Goal: Information Seeking & Learning: Learn about a topic

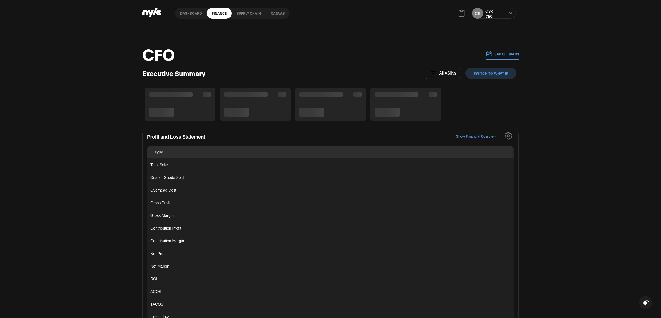
click at [183, 15] on link "Dashboard" at bounding box center [191, 13] width 32 height 11
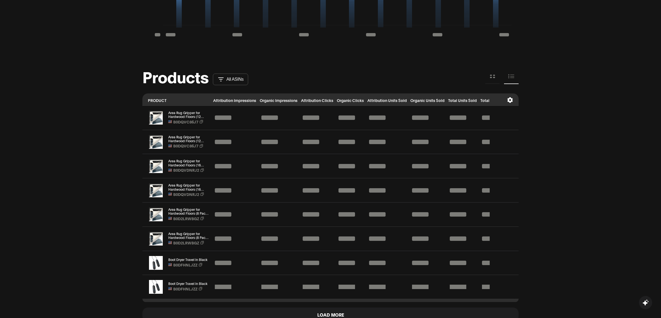
scroll to position [505, 0]
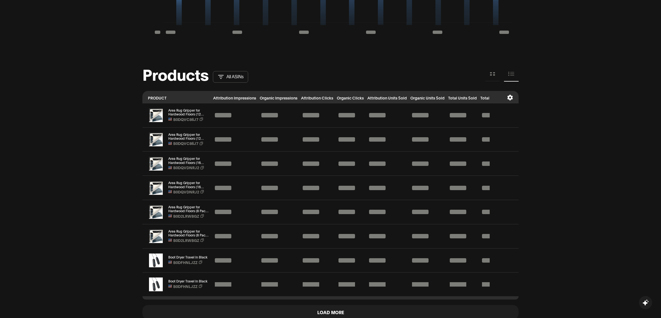
click at [490, 73] on icon at bounding box center [491, 73] width 2 height 3
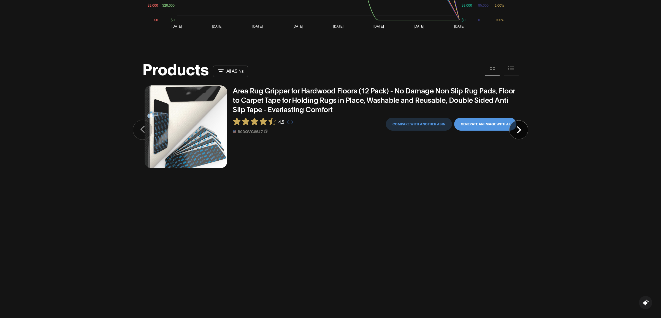
scroll to position [507, 0]
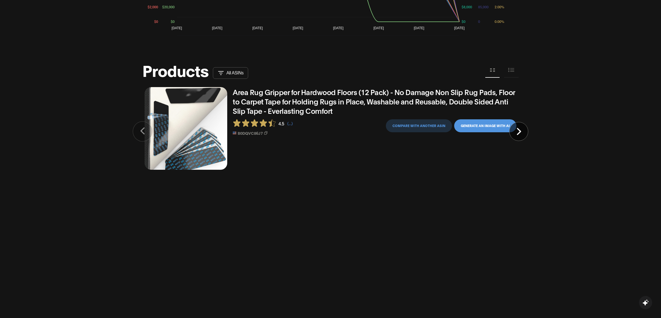
click at [506, 70] on button at bounding box center [511, 70] width 15 height 15
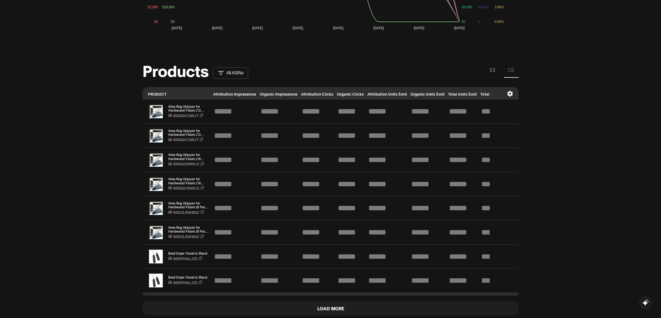
click at [491, 68] on icon at bounding box center [491, 69] width 2 height 3
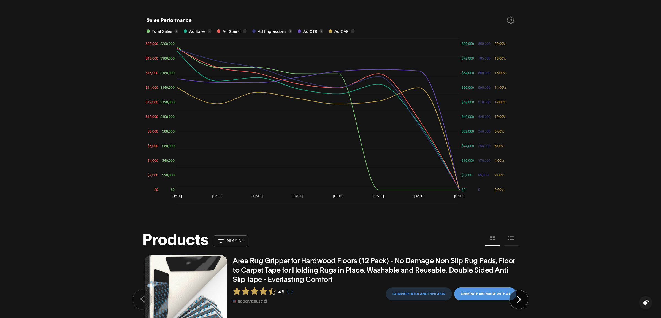
scroll to position [0, 0]
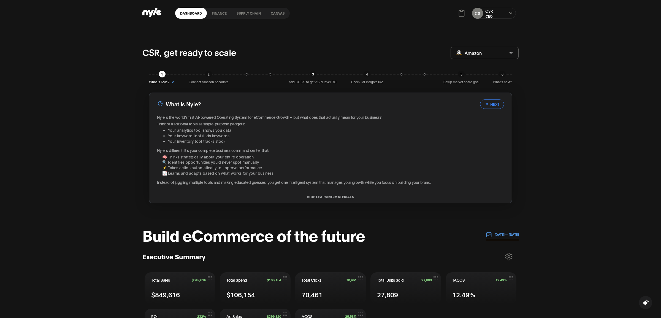
click at [279, 13] on link "Canvas" at bounding box center [278, 13] width 24 height 11
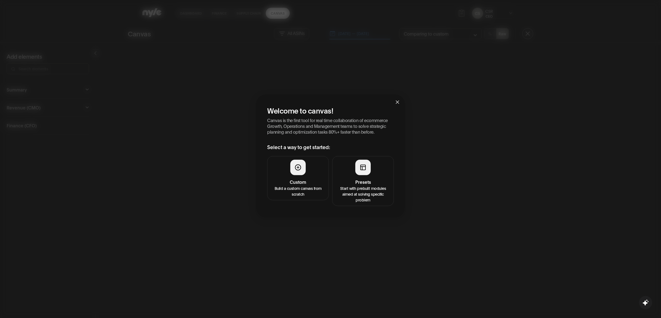
click at [356, 160] on button "Presets Start with prebuilt modules aimed at solving specific problem" at bounding box center [363, 181] width 62 height 50
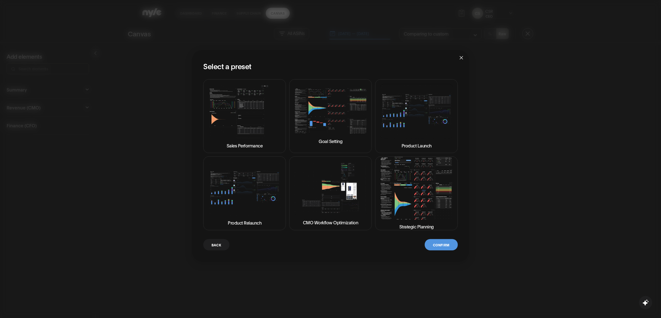
click at [410, 193] on img at bounding box center [416, 188] width 73 height 63
click at [337, 122] on img at bounding box center [330, 111] width 73 height 47
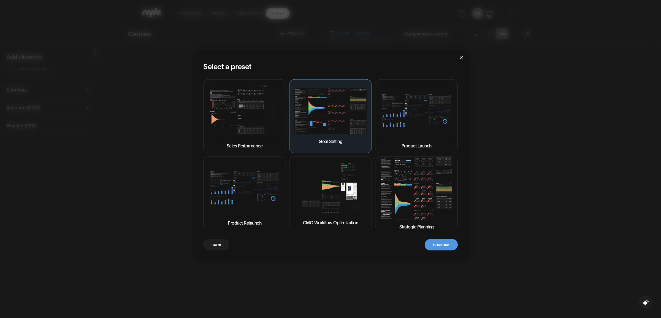
click at [439, 242] on button "Confirm" at bounding box center [441, 244] width 33 height 11
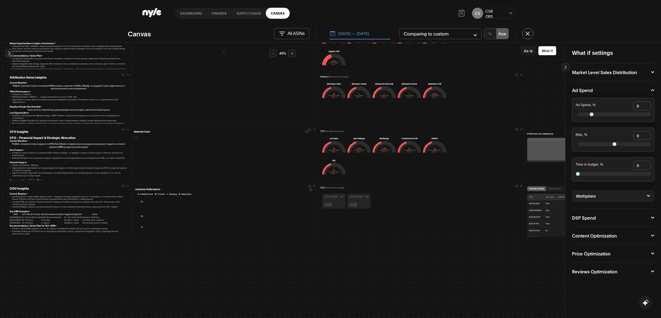
scroll to position [210, 0]
click at [600, 236] on button "Content Optimization" at bounding box center [613, 235] width 82 height 4
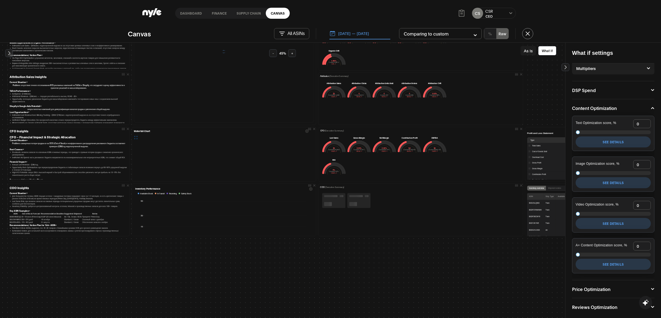
scroll to position [129, 0]
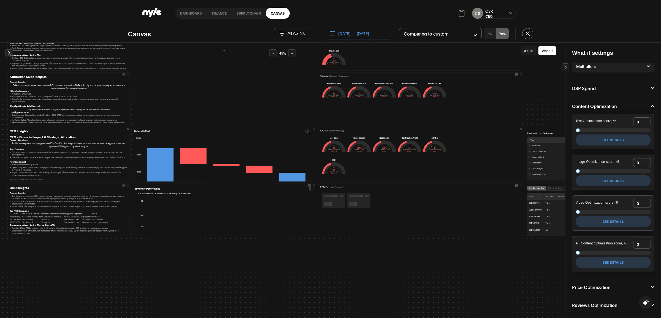
click at [600, 287] on button "Price Optimization" at bounding box center [613, 287] width 82 height 4
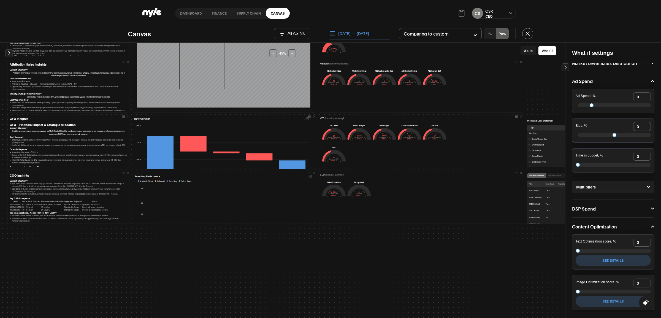
scroll to position [0, 0]
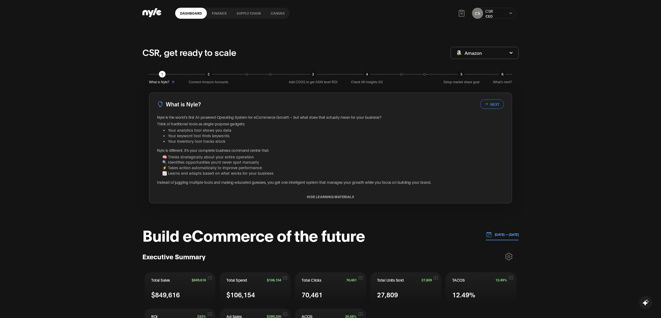
click at [273, 13] on link "Canvas" at bounding box center [278, 13] width 24 height 11
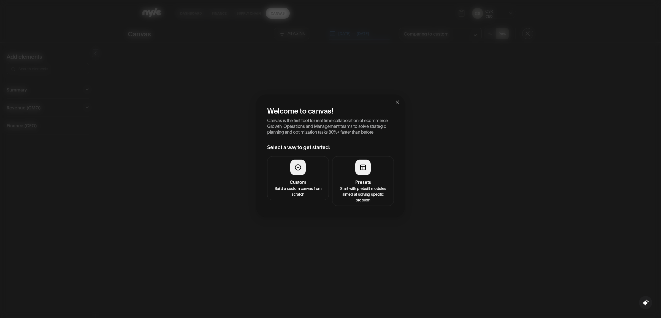
click at [374, 171] on button "Presets Start with prebuilt modules aimed at solving specific problem" at bounding box center [363, 181] width 62 height 50
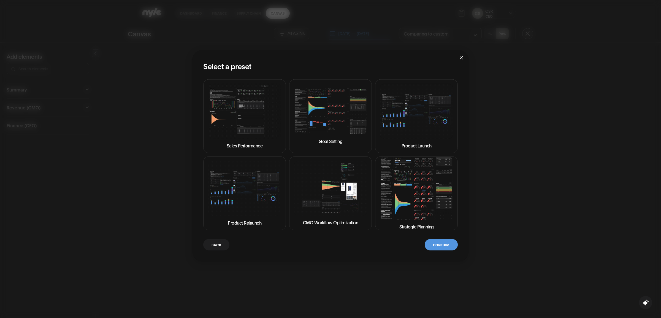
click at [418, 183] on img at bounding box center [416, 188] width 73 height 63
click at [438, 244] on button "Confirm" at bounding box center [441, 244] width 33 height 11
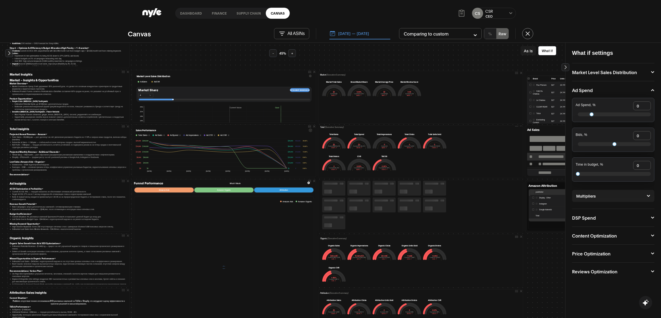
scroll to position [49, 0]
click at [357, 33] on button "[DATE] — [DATE]" at bounding box center [359, 34] width 61 height 12
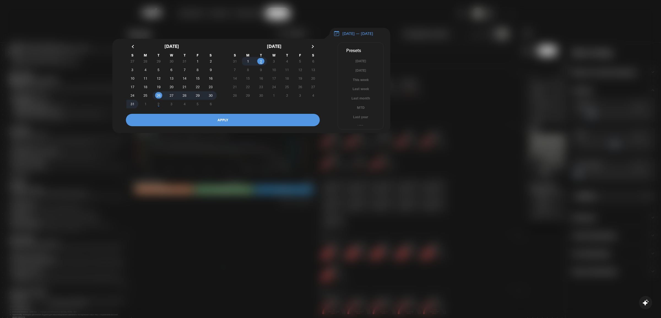
click at [424, 70] on div at bounding box center [330, 159] width 661 height 318
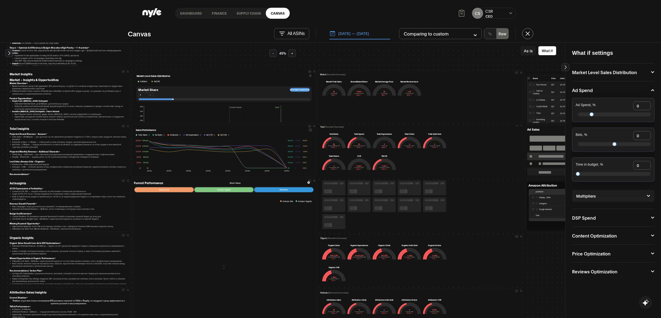
click at [529, 53] on button "As Is" at bounding box center [528, 50] width 15 height 9
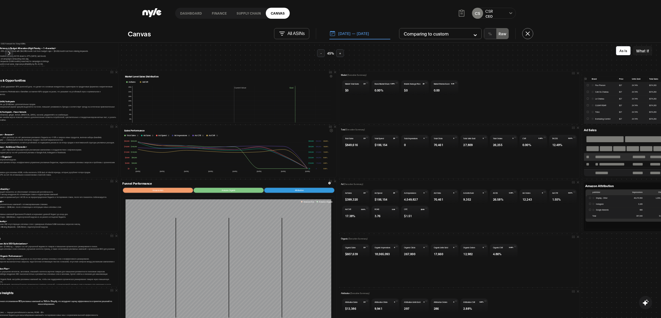
scroll to position [48, 42]
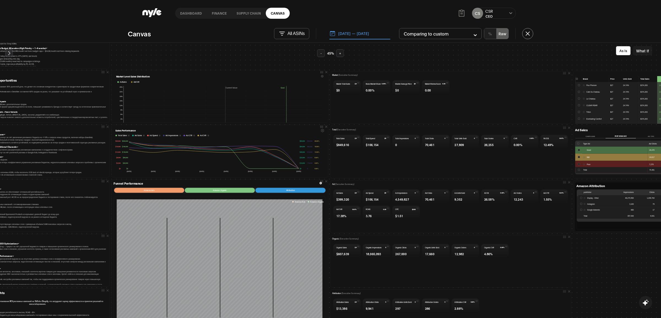
click at [355, 37] on button "[DATE] — [DATE]" at bounding box center [359, 34] width 61 height 12
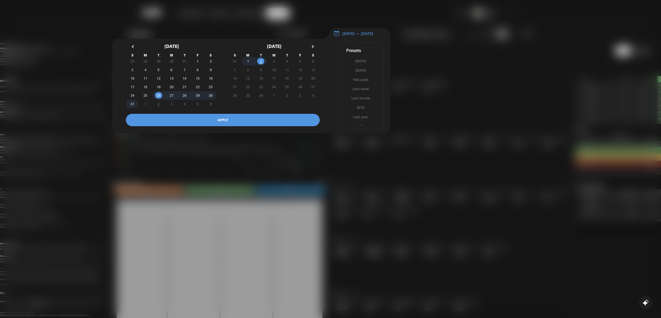
click at [133, 50] on button "button" at bounding box center [134, 47] width 10 height 10
click at [313, 47] on button "button" at bounding box center [312, 47] width 10 height 10
click at [195, 64] on span "1" at bounding box center [197, 61] width 13 height 6
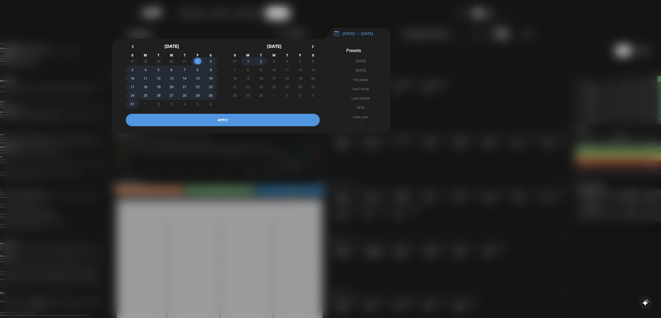
click at [261, 65] on span "2" at bounding box center [261, 61] width 2 height 10
click at [218, 122] on button "APPLY" at bounding box center [223, 120] width 194 height 12
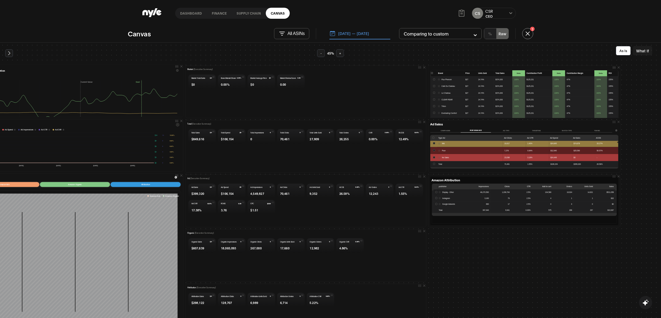
scroll to position [55, 187]
click at [366, 33] on button "[DATE] — [DATE]" at bounding box center [359, 34] width 61 height 12
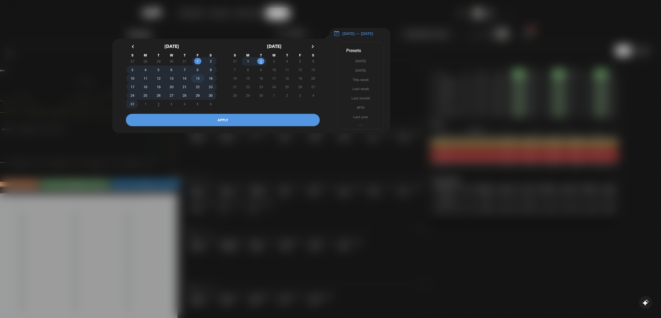
click at [199, 80] on span "15" at bounding box center [198, 78] width 4 height 10
click at [262, 66] on span "2" at bounding box center [261, 61] width 2 height 10
click at [239, 121] on button "APPLY" at bounding box center [223, 120] width 194 height 12
